Goal: Find specific page/section: Find specific page/section

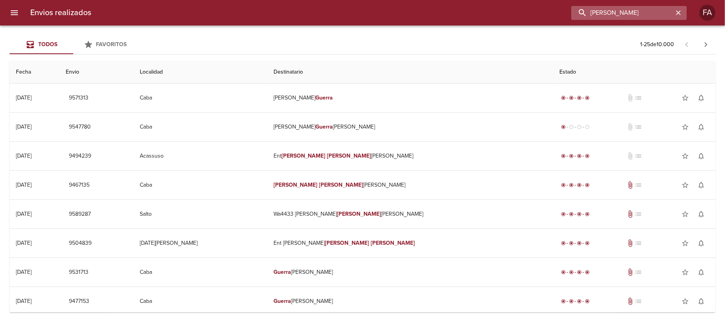
paste input "[PERSON_NAME] [PERSON_NAME]"
type input "[PERSON_NAME] [PERSON_NAME]"
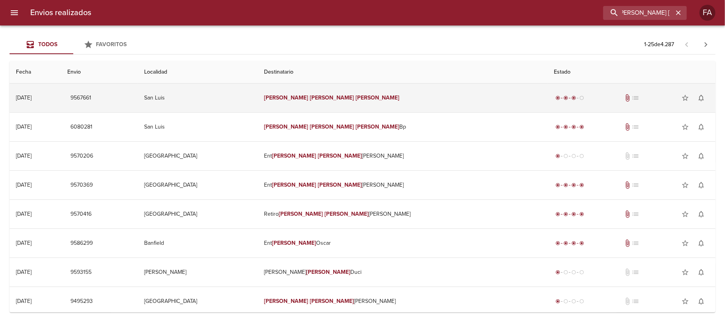
scroll to position [0, 0]
click at [554, 105] on div "radio_button_checked radio_button_checked radio_button_checked radio_button_unc…" at bounding box center [631, 98] width 155 height 16
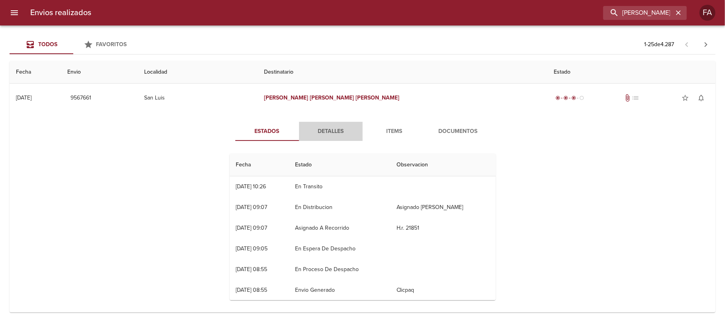
click at [317, 123] on button "Detalles" at bounding box center [331, 131] width 64 height 19
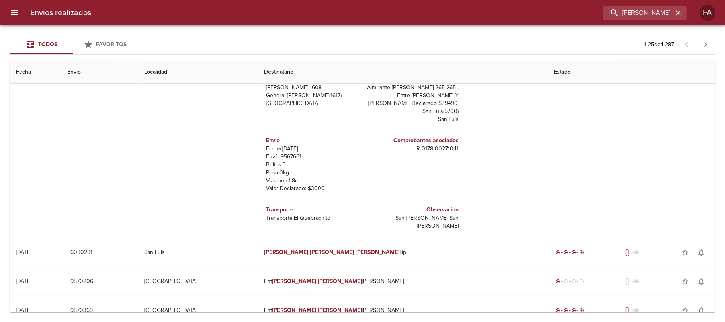
scroll to position [80, 0]
click at [649, 16] on input "[PERSON_NAME] [PERSON_NAME]" at bounding box center [622, 13] width 102 height 14
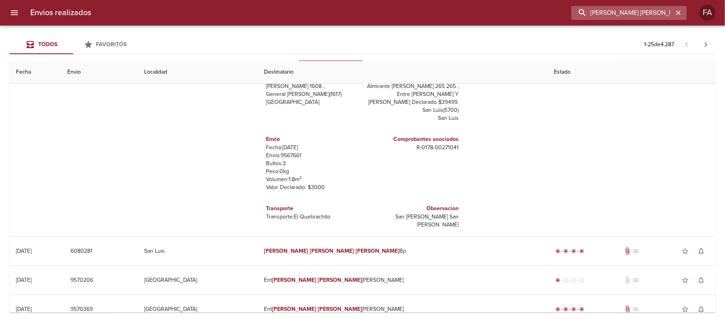
click at [649, 16] on input "[PERSON_NAME] [PERSON_NAME]" at bounding box center [622, 13] width 102 height 14
paste input "[PERSON_NAME]"
type input "[PERSON_NAME]"
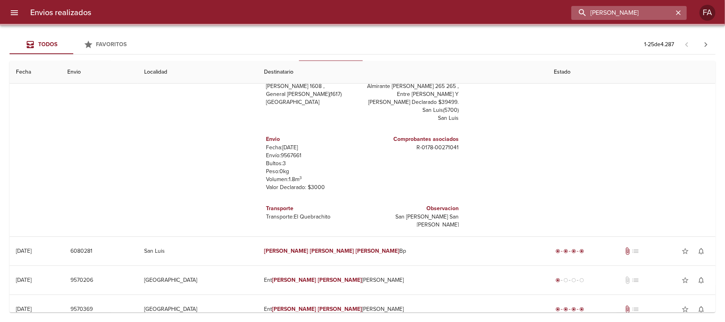
scroll to position [0, 0]
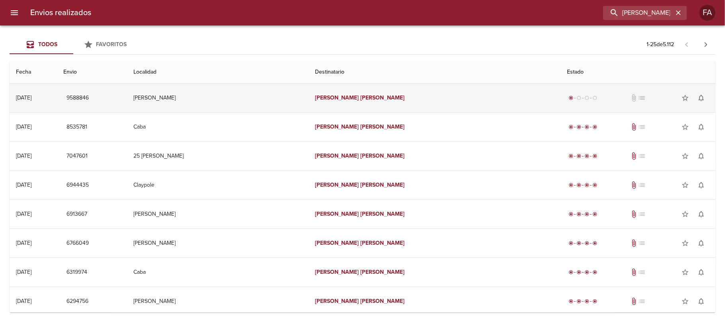
click at [373, 104] on td "[PERSON_NAME]" at bounding box center [434, 98] width 252 height 29
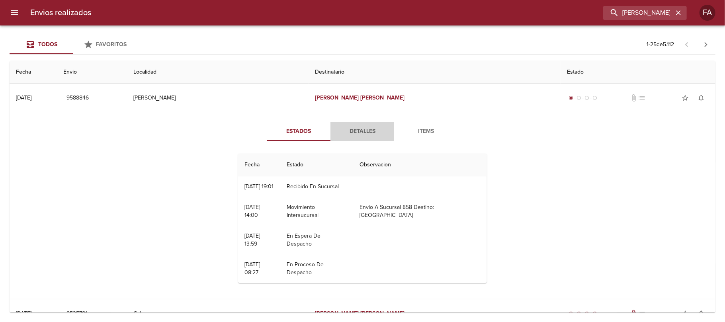
click at [380, 137] on button "Detalles" at bounding box center [362, 131] width 64 height 19
